Goal: Find specific page/section: Find specific page/section

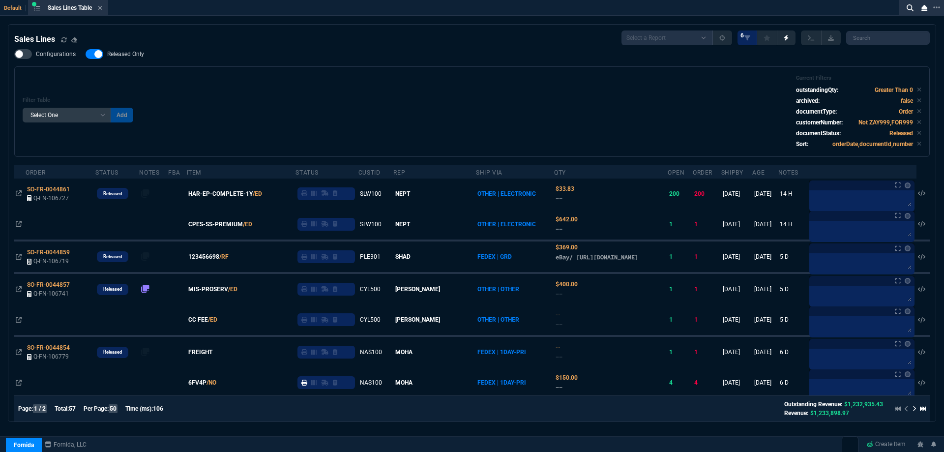
select select
click at [118, 52] on span "Released Only" at bounding box center [125, 54] width 37 height 8
click at [86, 54] on input "Released Only" at bounding box center [85, 54] width 0 height 0
checkbox input "false"
click at [366, 74] on div "Filter Table Select One Add Filter () Age () ATS () Cond (itemVariantCode) Cust…" at bounding box center [471, 111] width 915 height 90
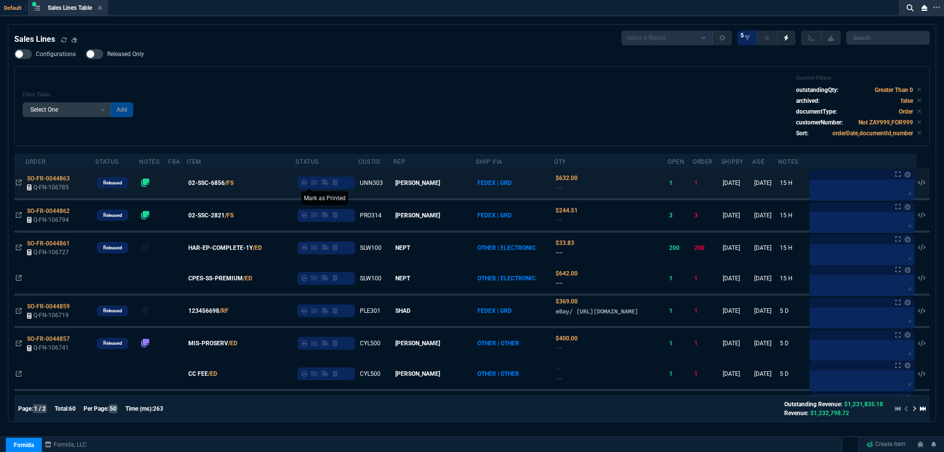
click at [307, 183] on icon at bounding box center [304, 182] width 6 height 6
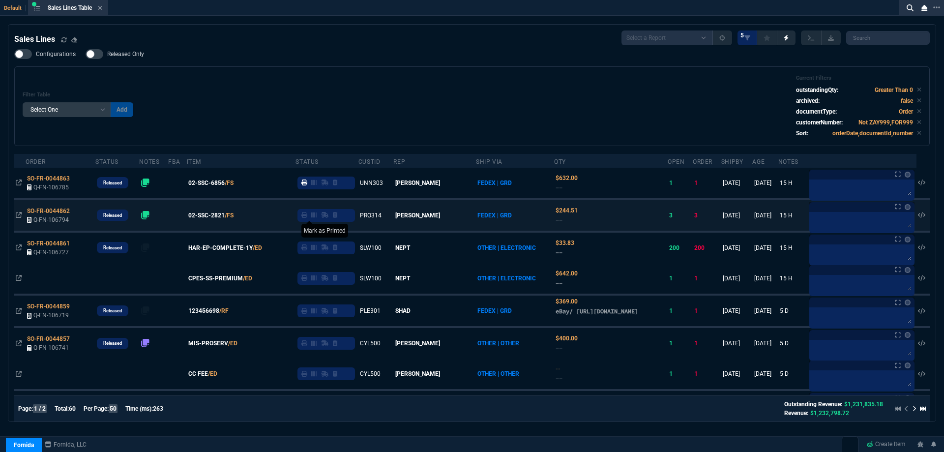
click at [307, 216] on icon at bounding box center [304, 215] width 6 height 6
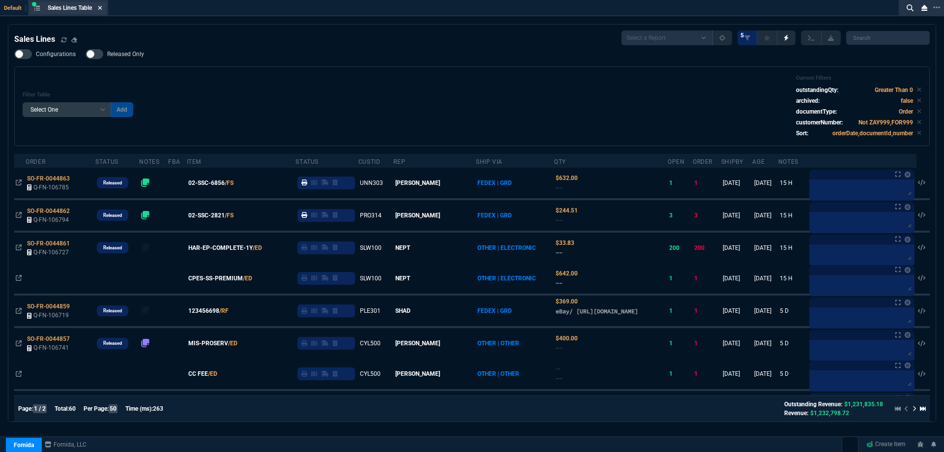
click at [102, 8] on icon at bounding box center [100, 8] width 4 height 4
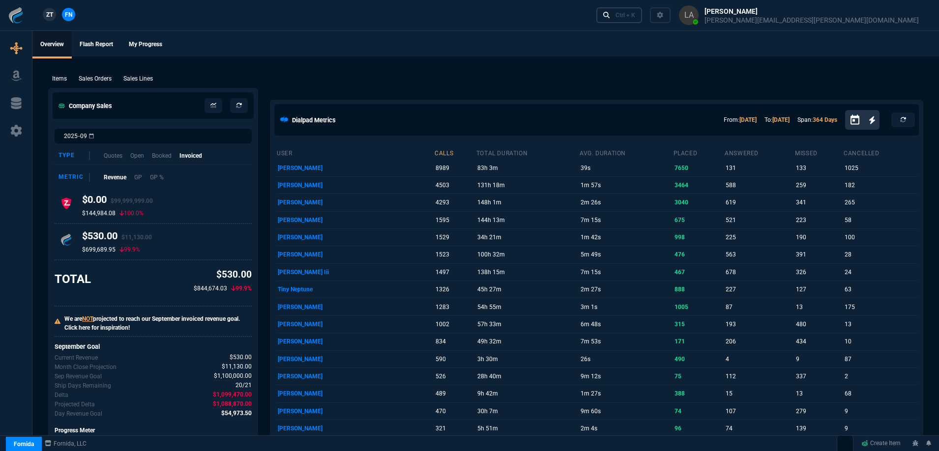
click at [642, 20] on link "Ctrl + K" at bounding box center [619, 14] width 46 height 15
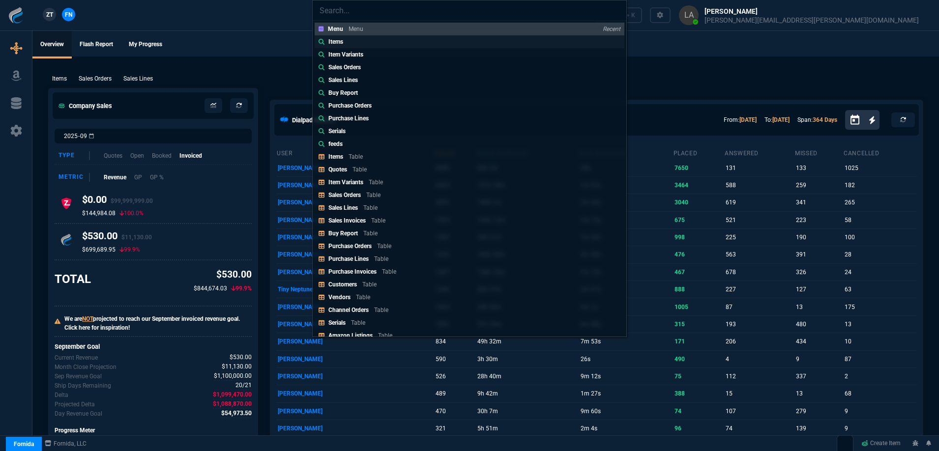
click at [342, 42] on p "Items" at bounding box center [335, 41] width 15 height 9
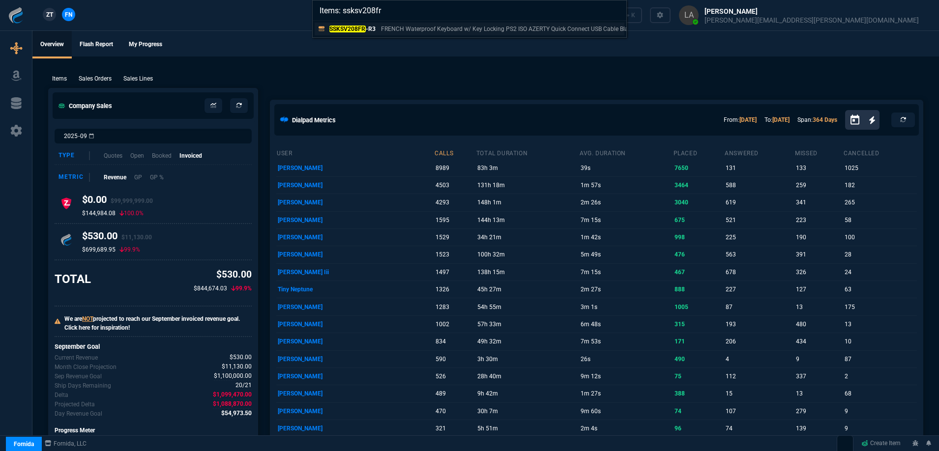
type input "Items: ssksv208fr"
click at [371, 29] on p "SSKSV208FR -R3" at bounding box center [351, 29] width 47 height 9
